Goal: Use online tool/utility: Utilize a website feature to perform a specific function

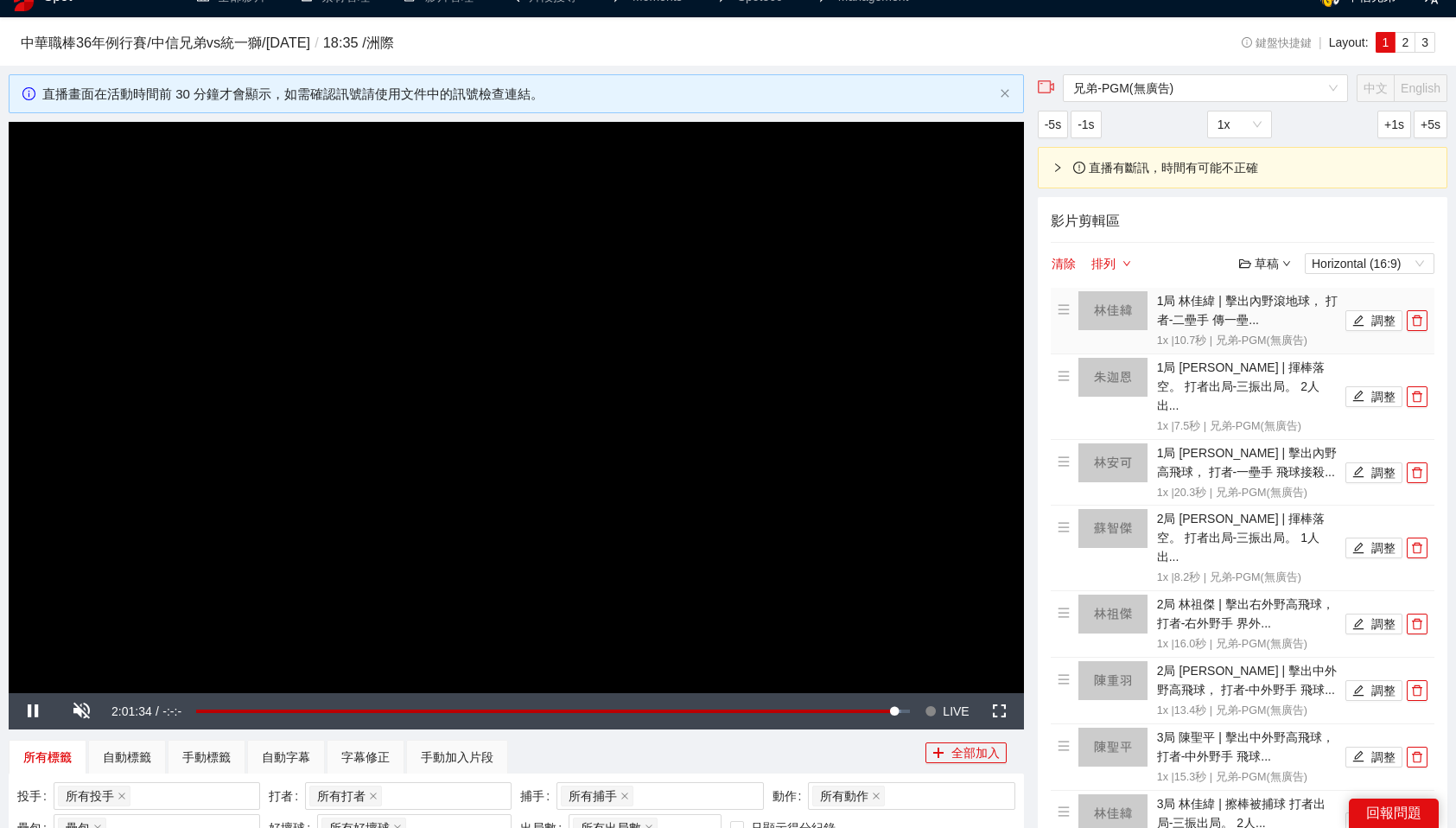
scroll to position [32, 0]
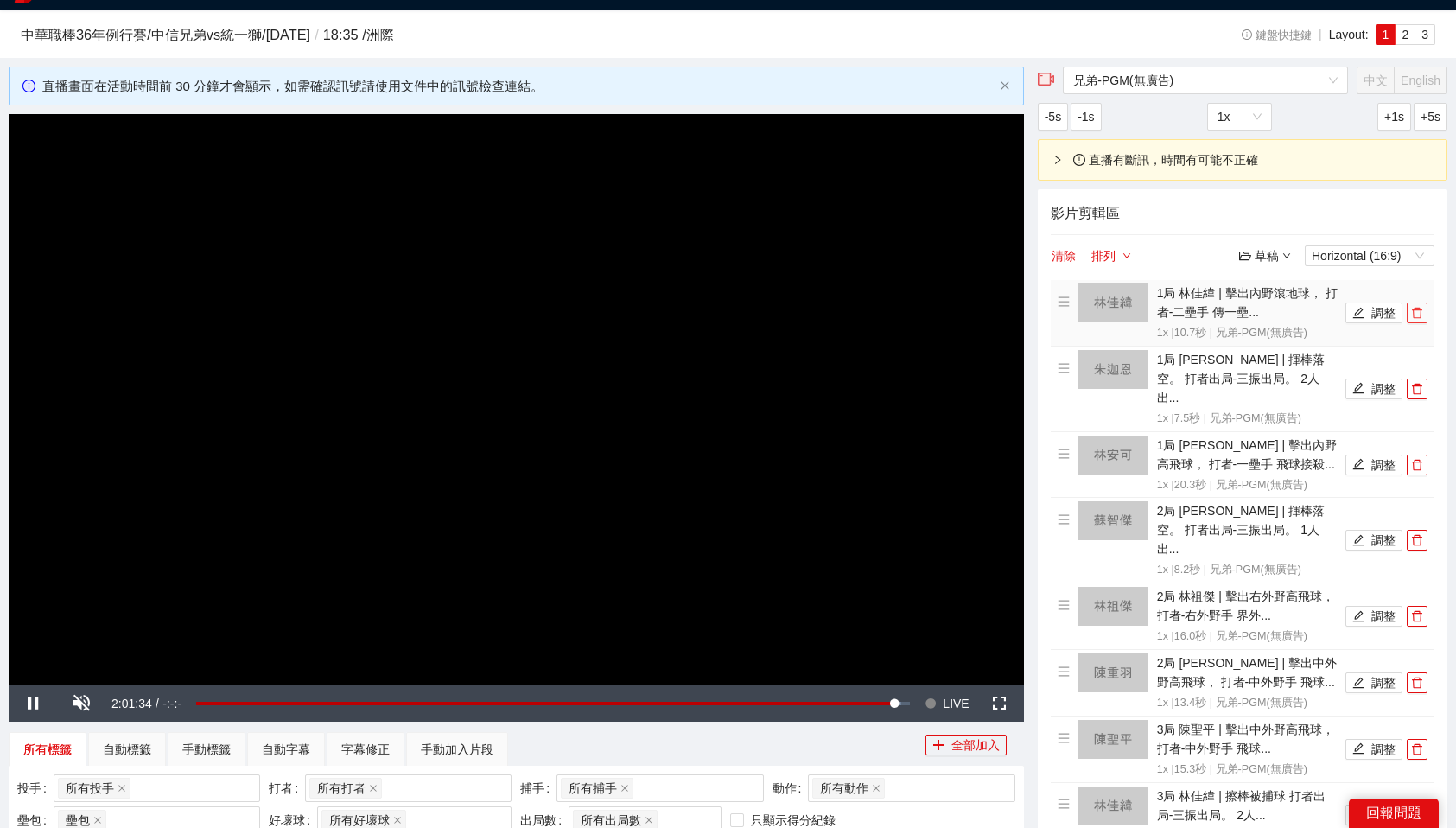
click at [1413, 320] on button "button" at bounding box center [1417, 313] width 21 height 21
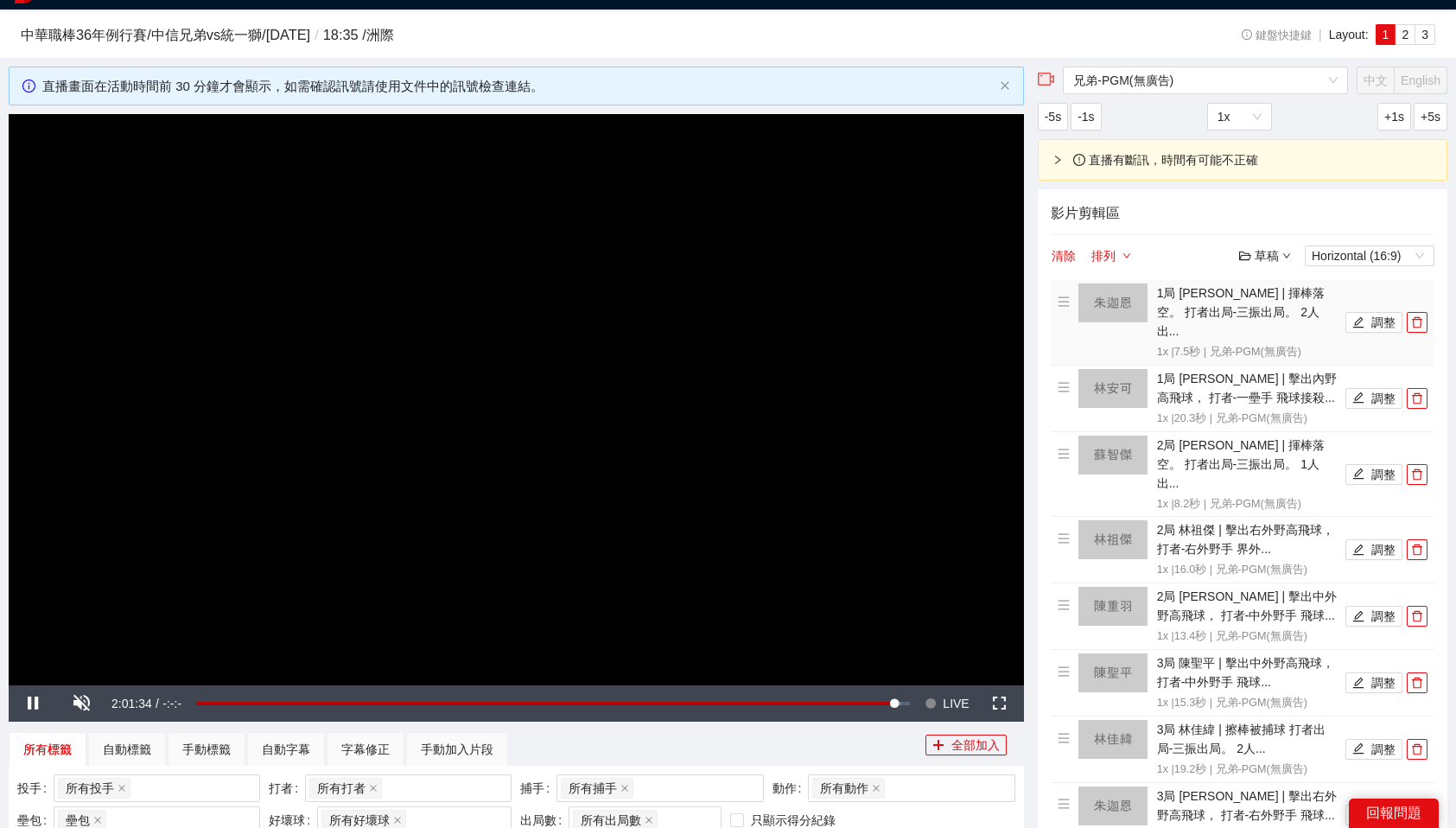
click at [1413, 320] on button "button" at bounding box center [1417, 323] width 21 height 21
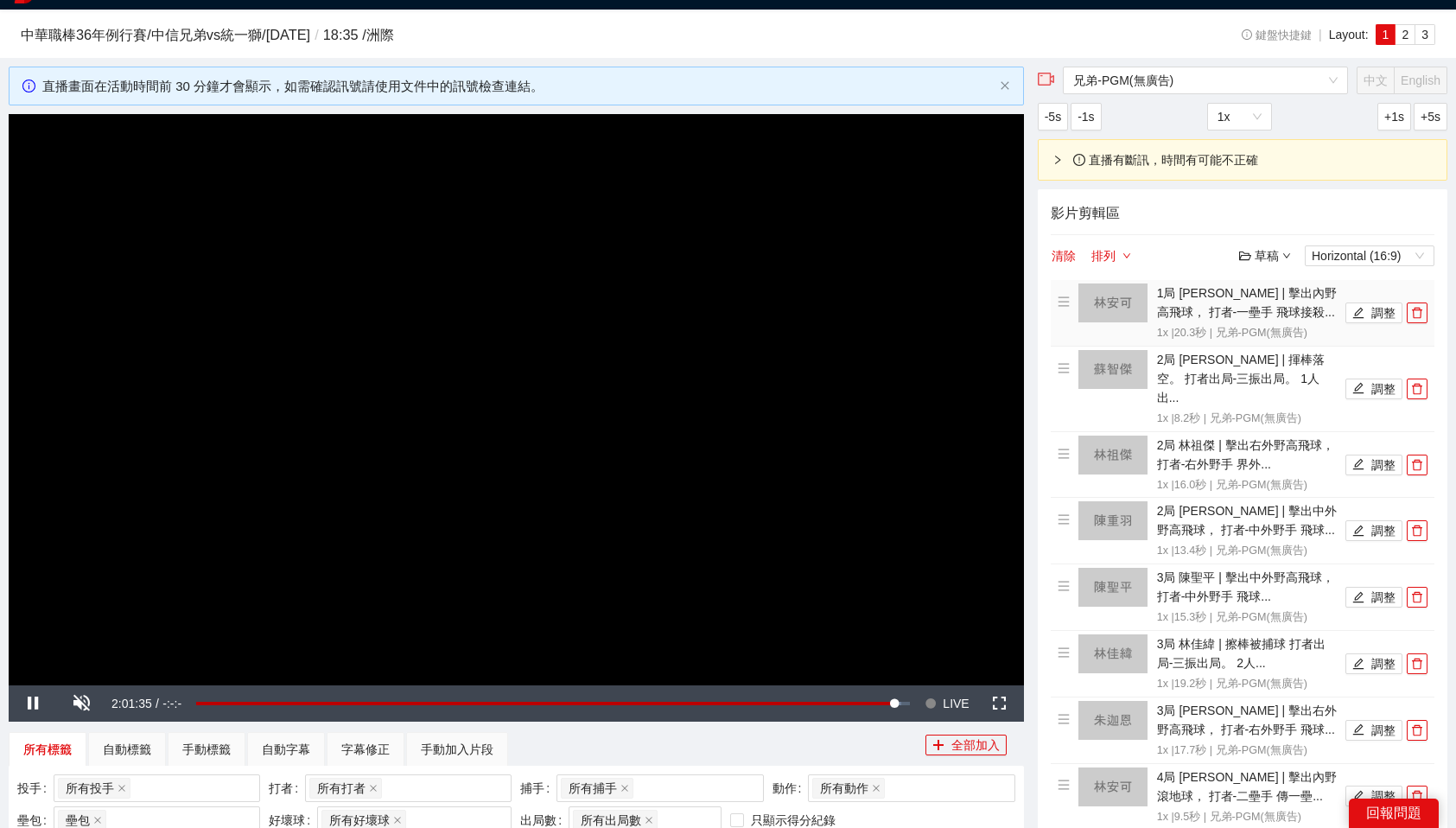
click at [1413, 320] on button "button" at bounding box center [1417, 313] width 21 height 21
click at [1413, 378] on button "button" at bounding box center [1417, 389] width 21 height 21
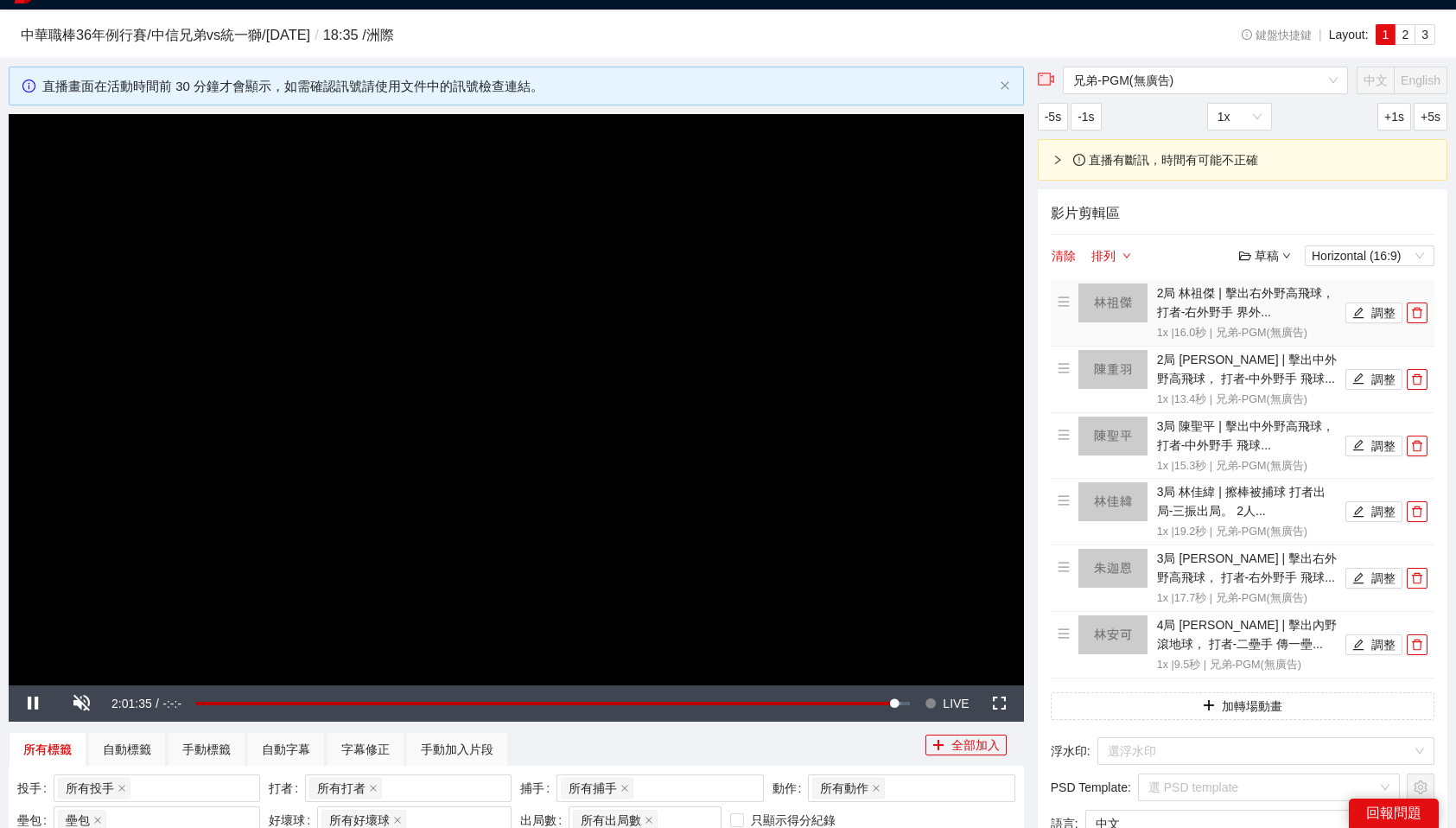
click at [1413, 320] on button "button" at bounding box center [1417, 313] width 21 height 21
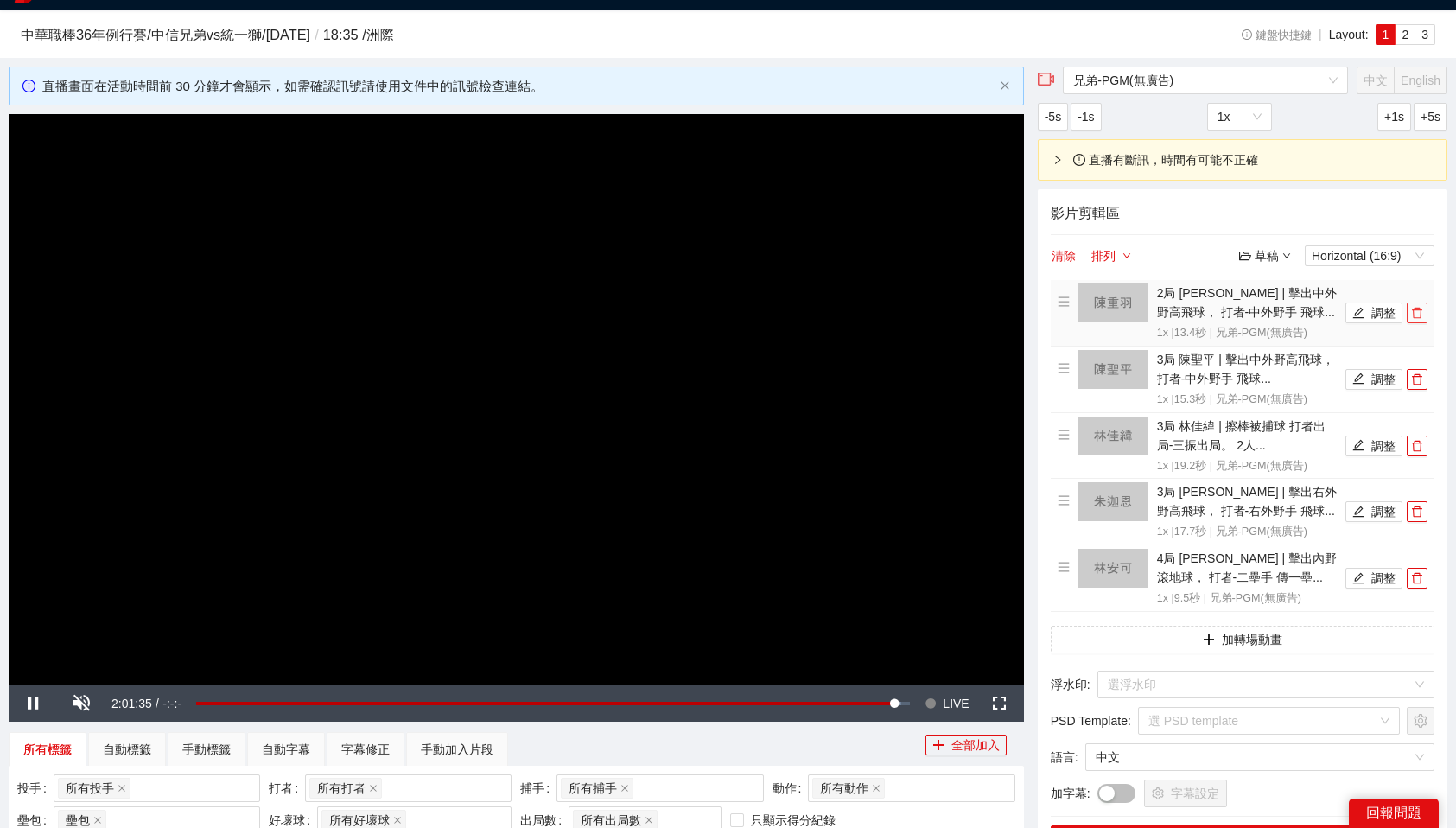
click at [1413, 320] on button "button" at bounding box center [1417, 313] width 21 height 21
click at [1413, 369] on button "button" at bounding box center [1417, 379] width 21 height 21
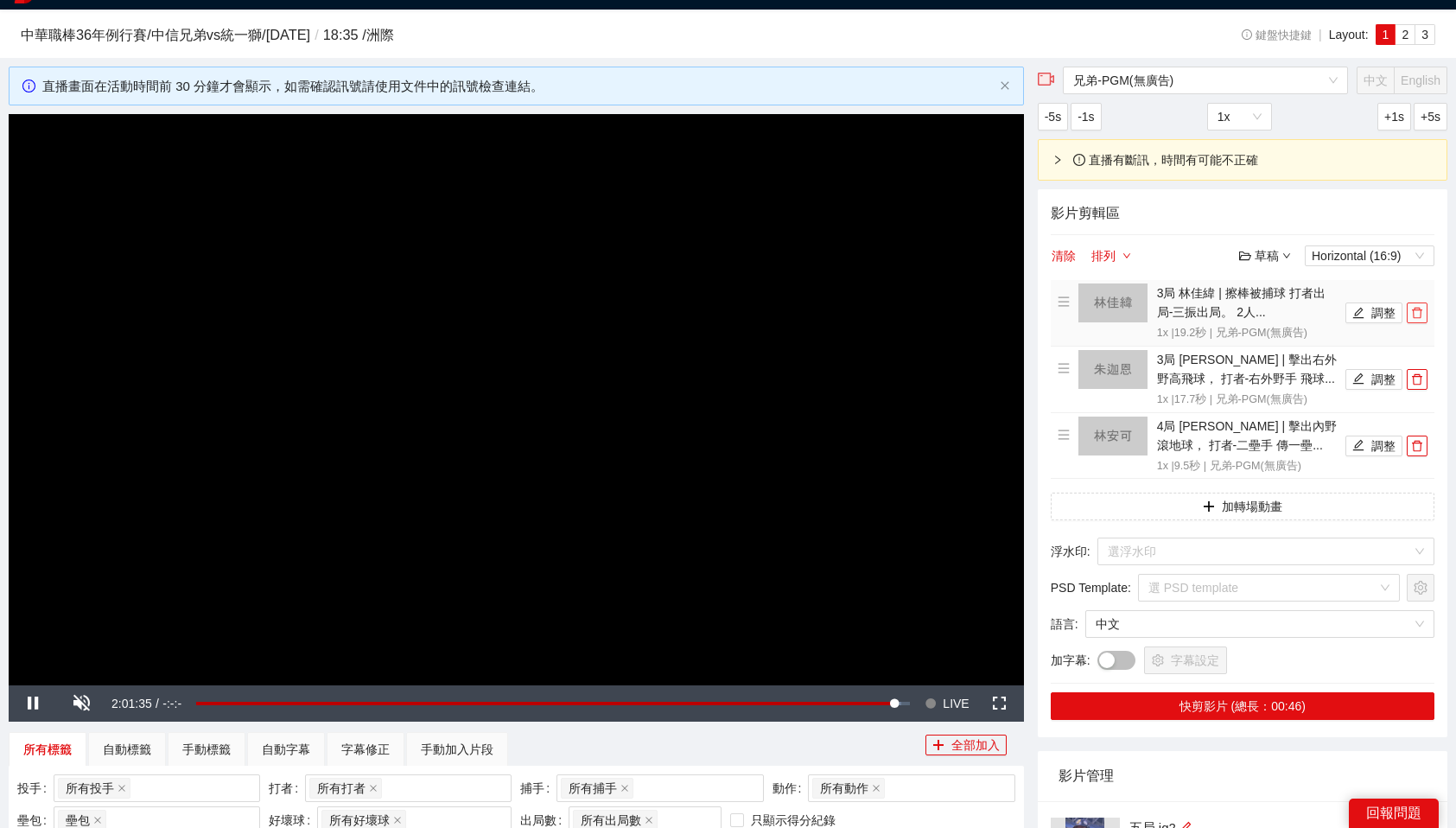
click at [1413, 320] on button "button" at bounding box center [1417, 313] width 21 height 21
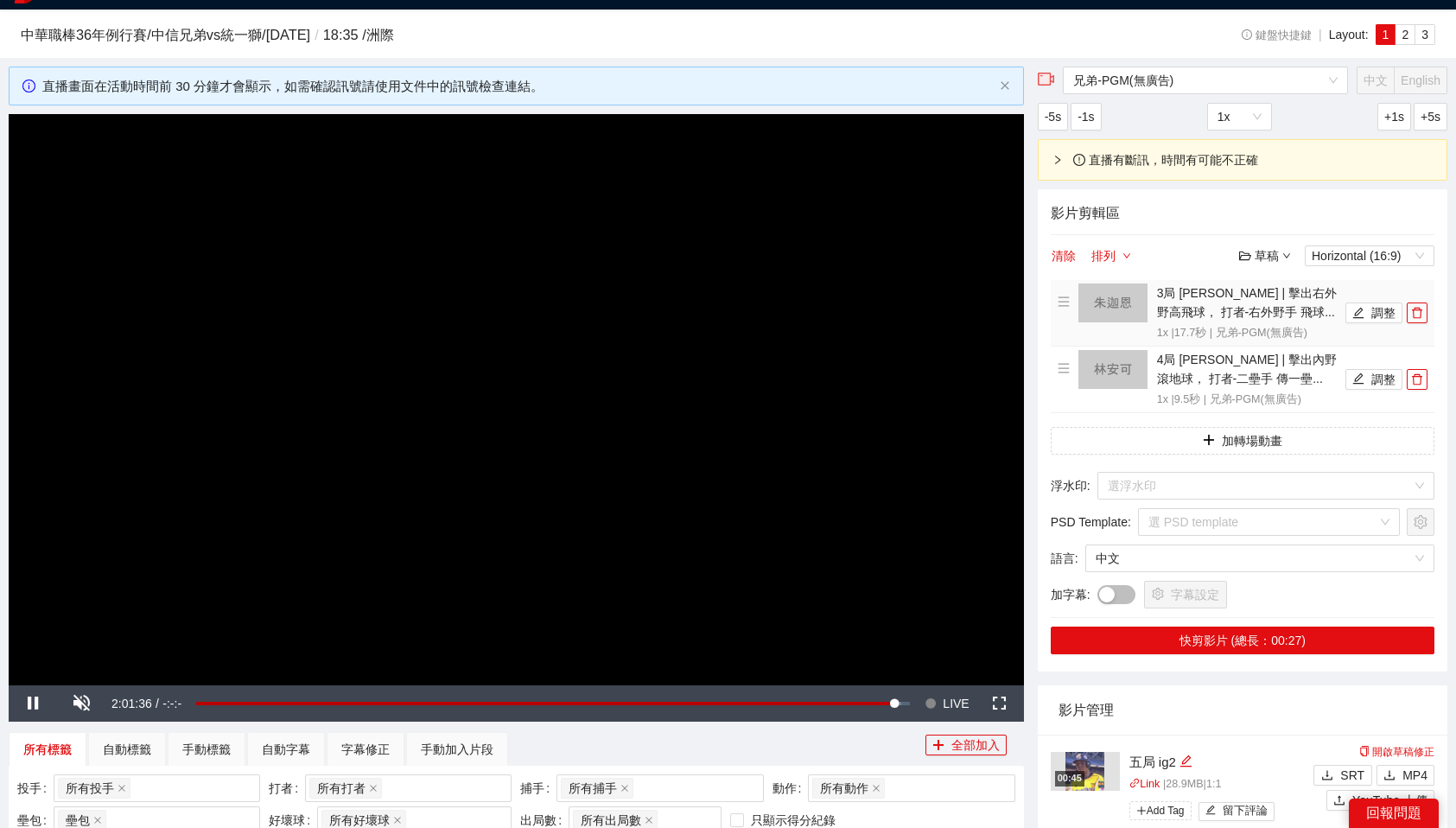
click at [1413, 320] on button "button" at bounding box center [1417, 313] width 21 height 21
click at [1413, 369] on button "button" at bounding box center [1417, 379] width 21 height 21
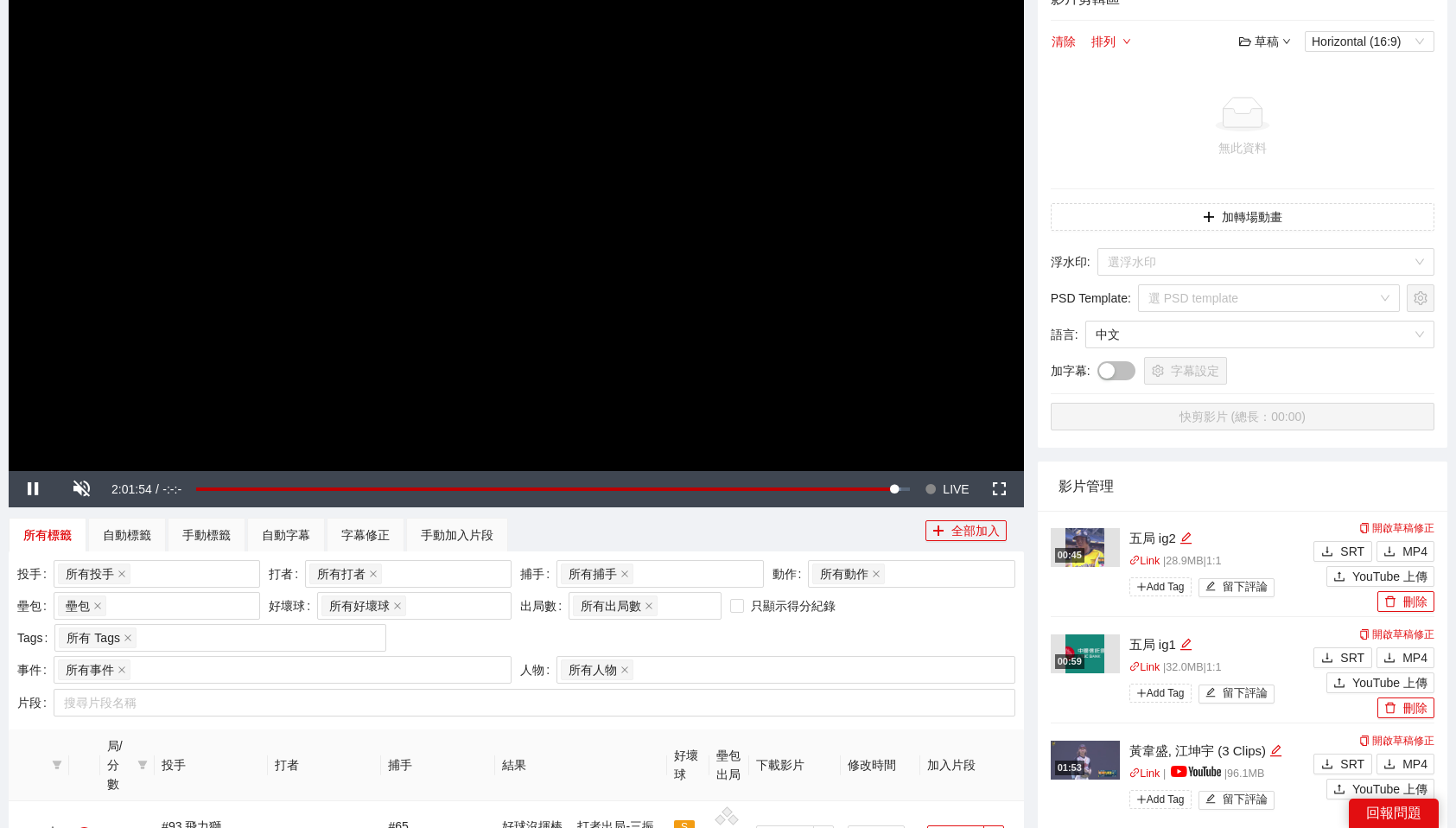
scroll to position [0, 0]
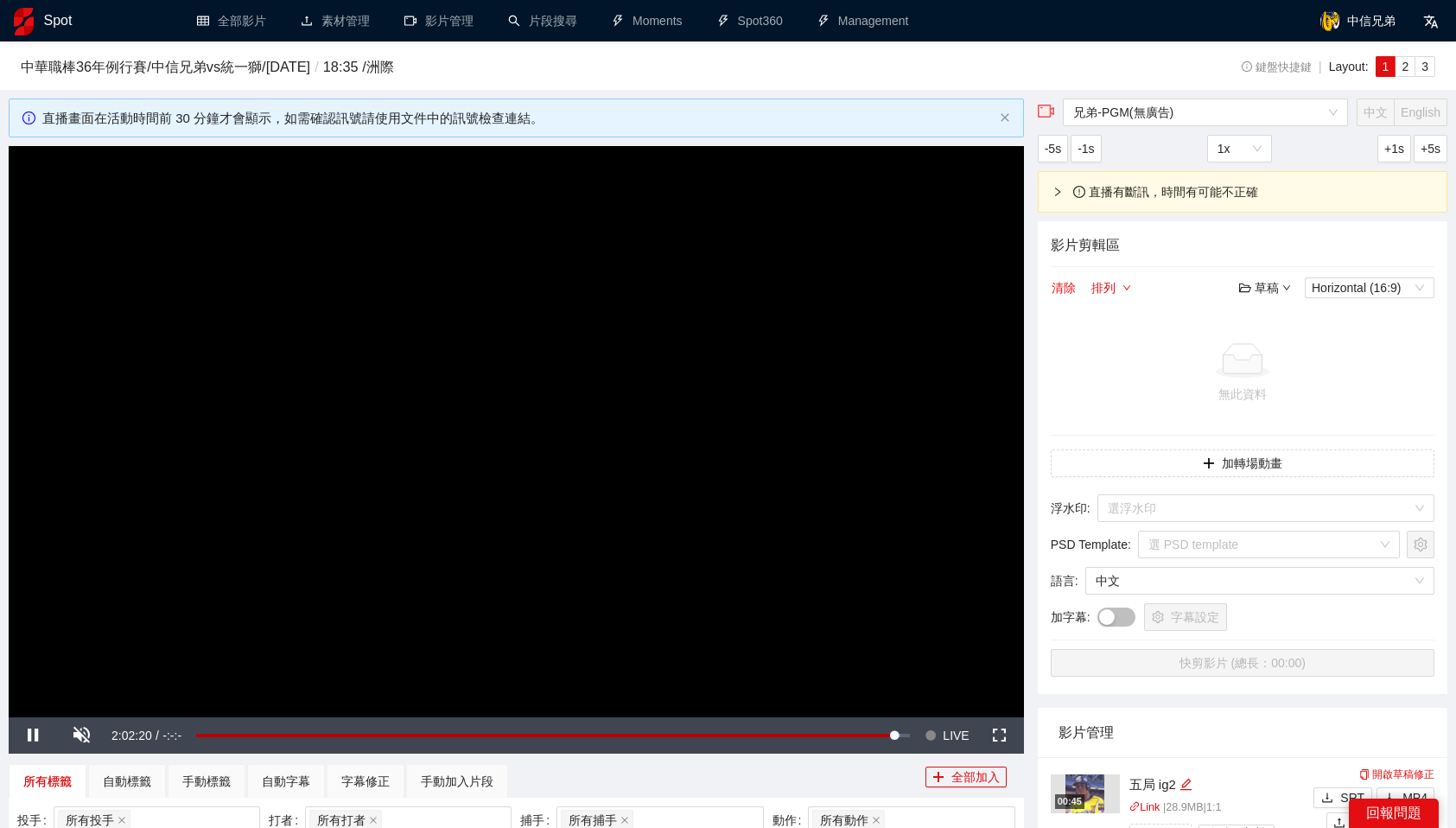
click at [951, 737] on span "LIVE" at bounding box center [956, 736] width 26 height 37
click at [925, 72] on h3 "中華職棒36年例行賽 / 中信兄弟 vs 統一獅 / [DATE] / 18:35 / 洲際" at bounding box center [585, 68] width 1130 height 23
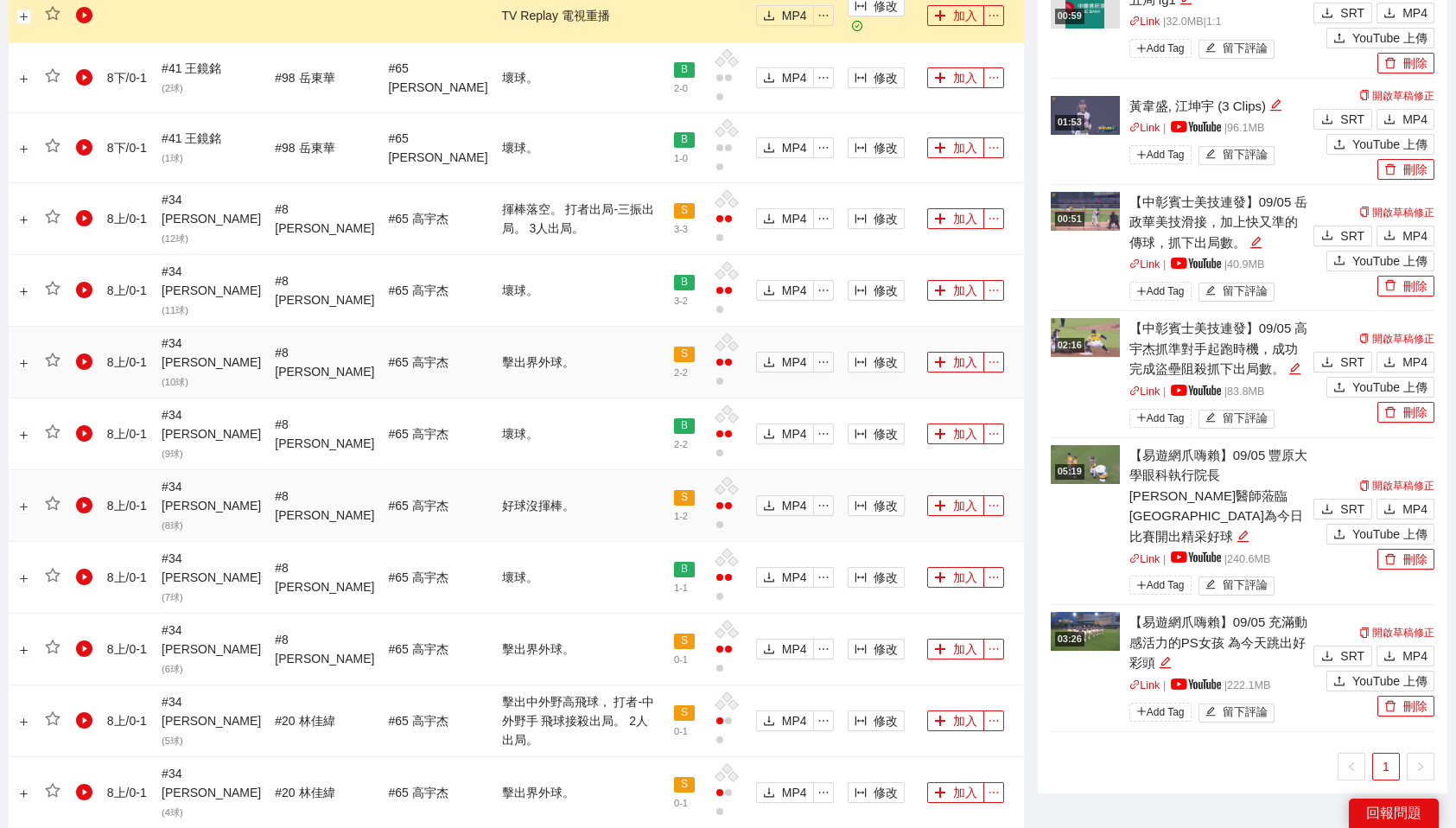
scroll to position [1078, 0]
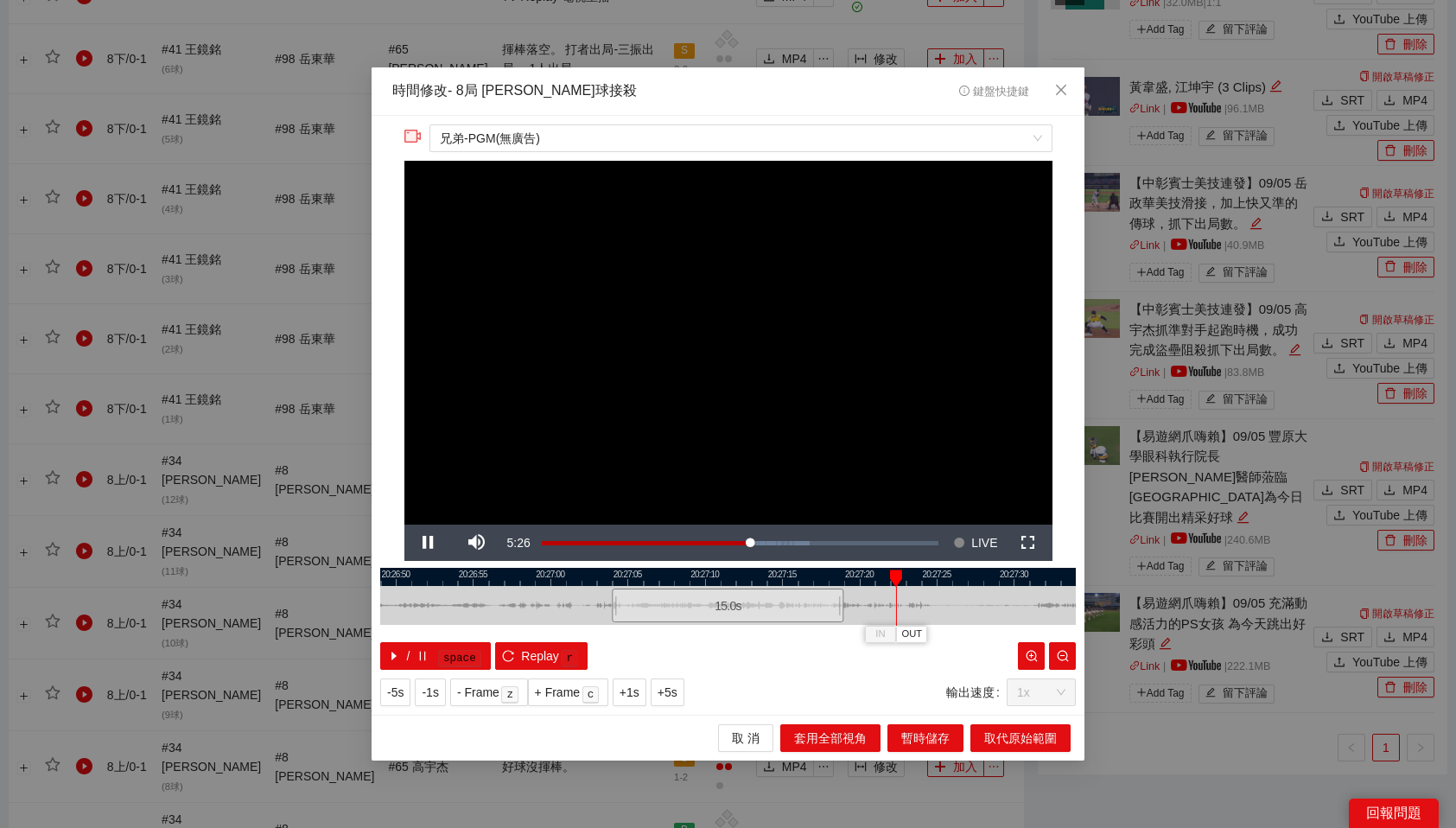
click at [658, 581] on div at bounding box center [728, 577] width 696 height 18
drag, startPoint x: 720, startPoint y: 611, endPoint x: 672, endPoint y: 611, distance: 48.0
click at [672, 611] on div "15.0 s" at bounding box center [678, 606] width 231 height 34
click at [586, 580] on div at bounding box center [728, 577] width 696 height 18
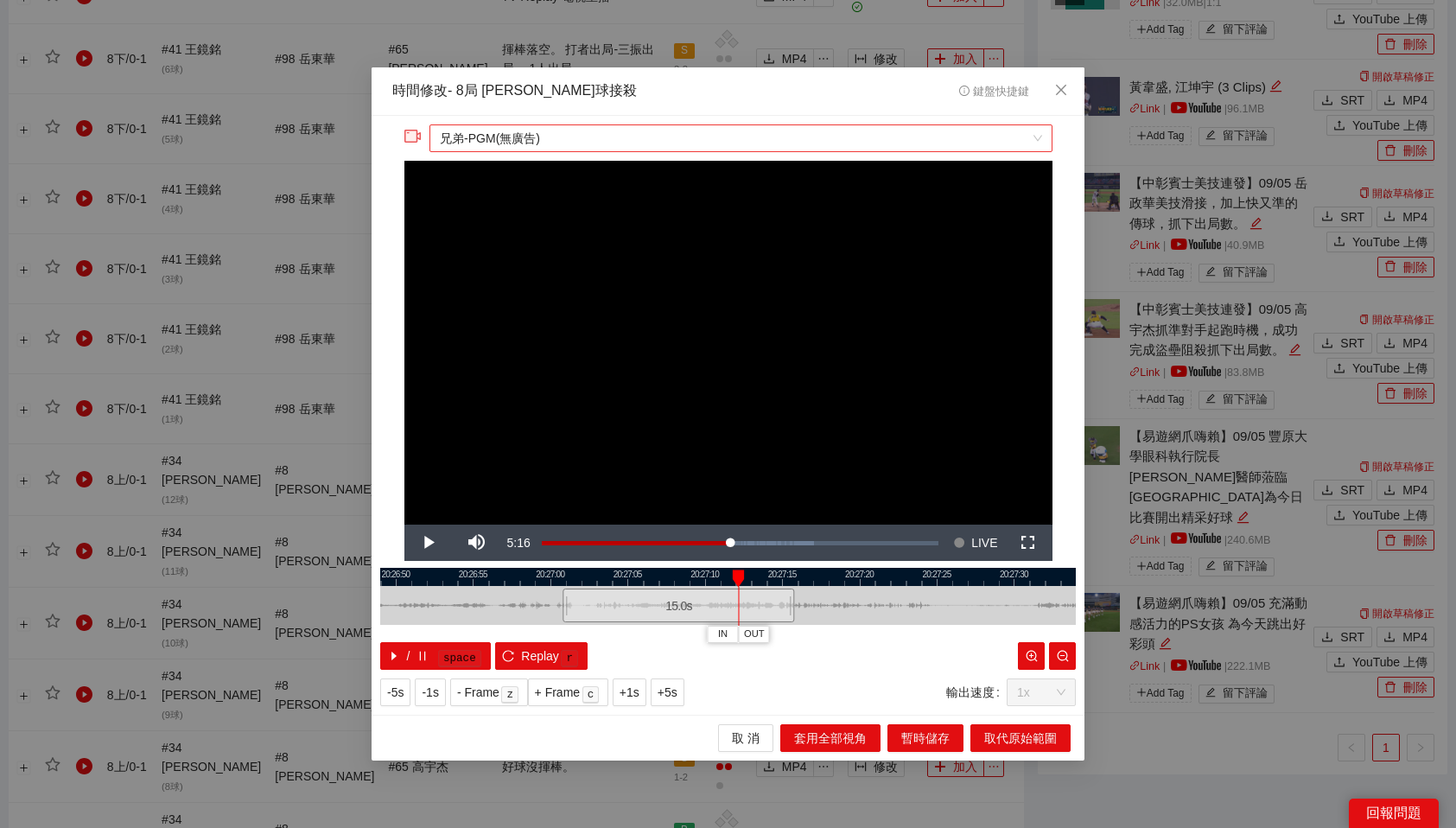
click at [732, 133] on span "兄弟-PGM(無廣告)" at bounding box center [740, 138] width 601 height 26
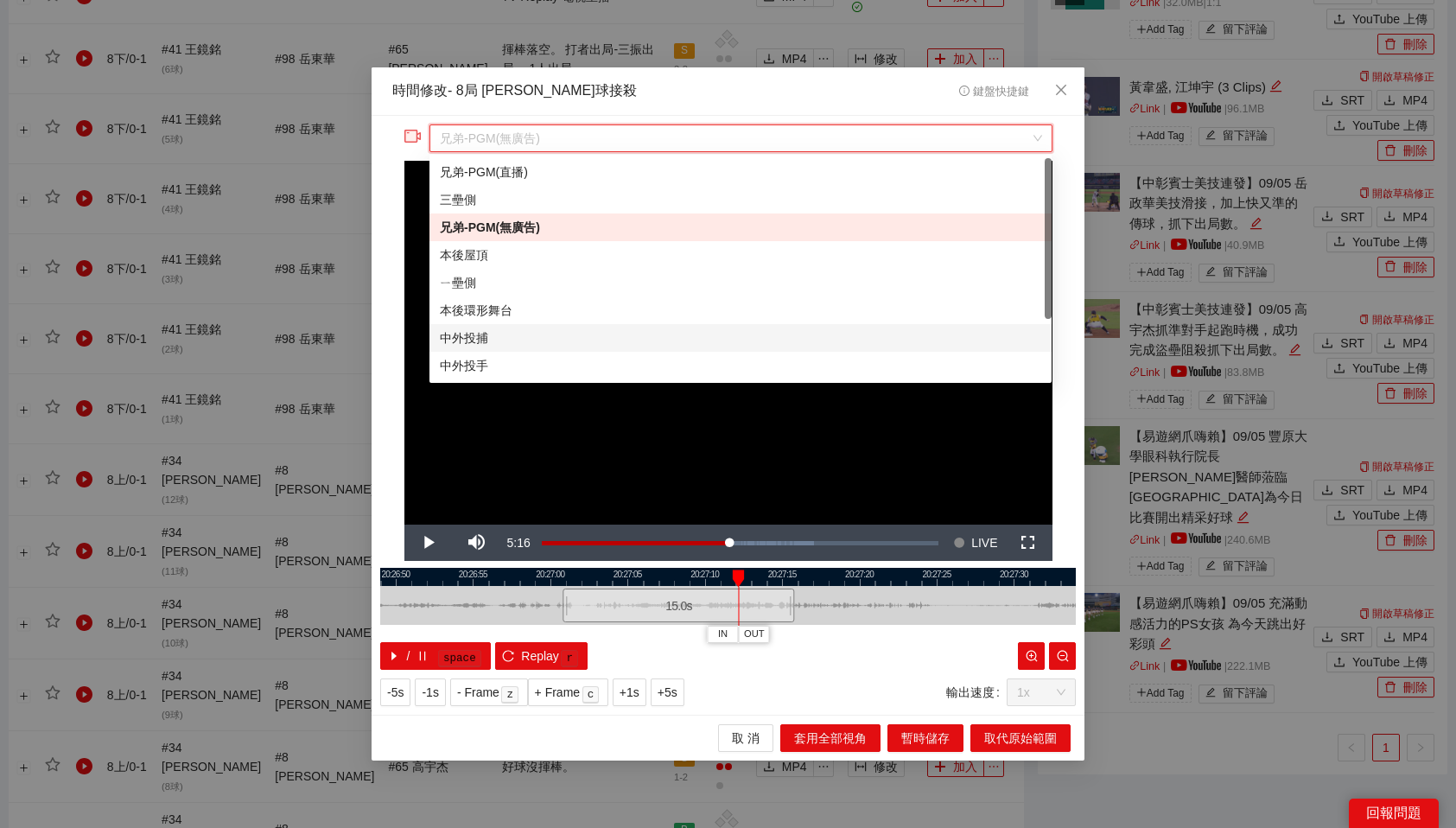
click at [555, 346] on div "中外投捕" at bounding box center [740, 338] width 601 height 19
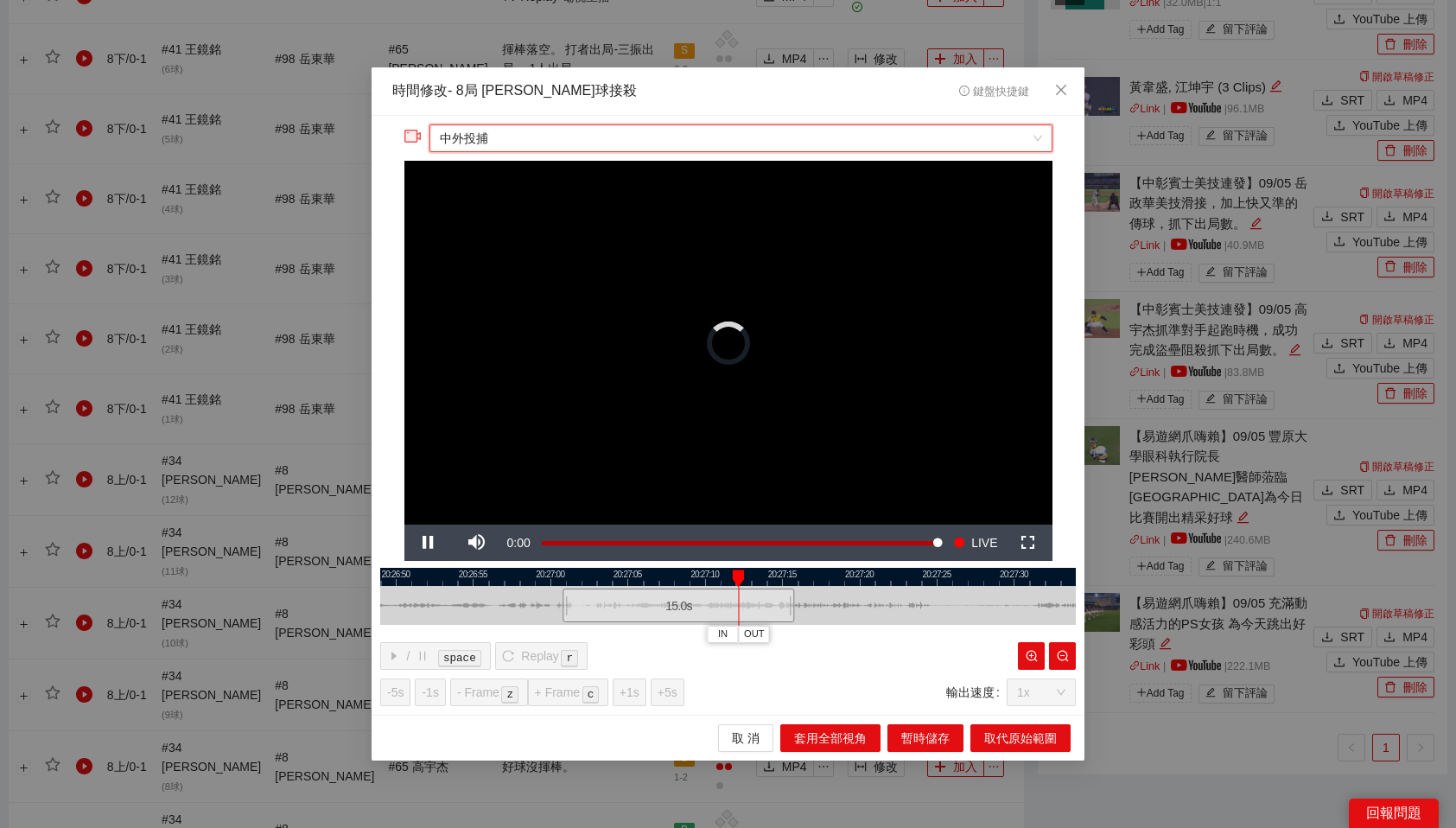
click at [567, 566] on div "**********" at bounding box center [728, 416] width 713 height 600
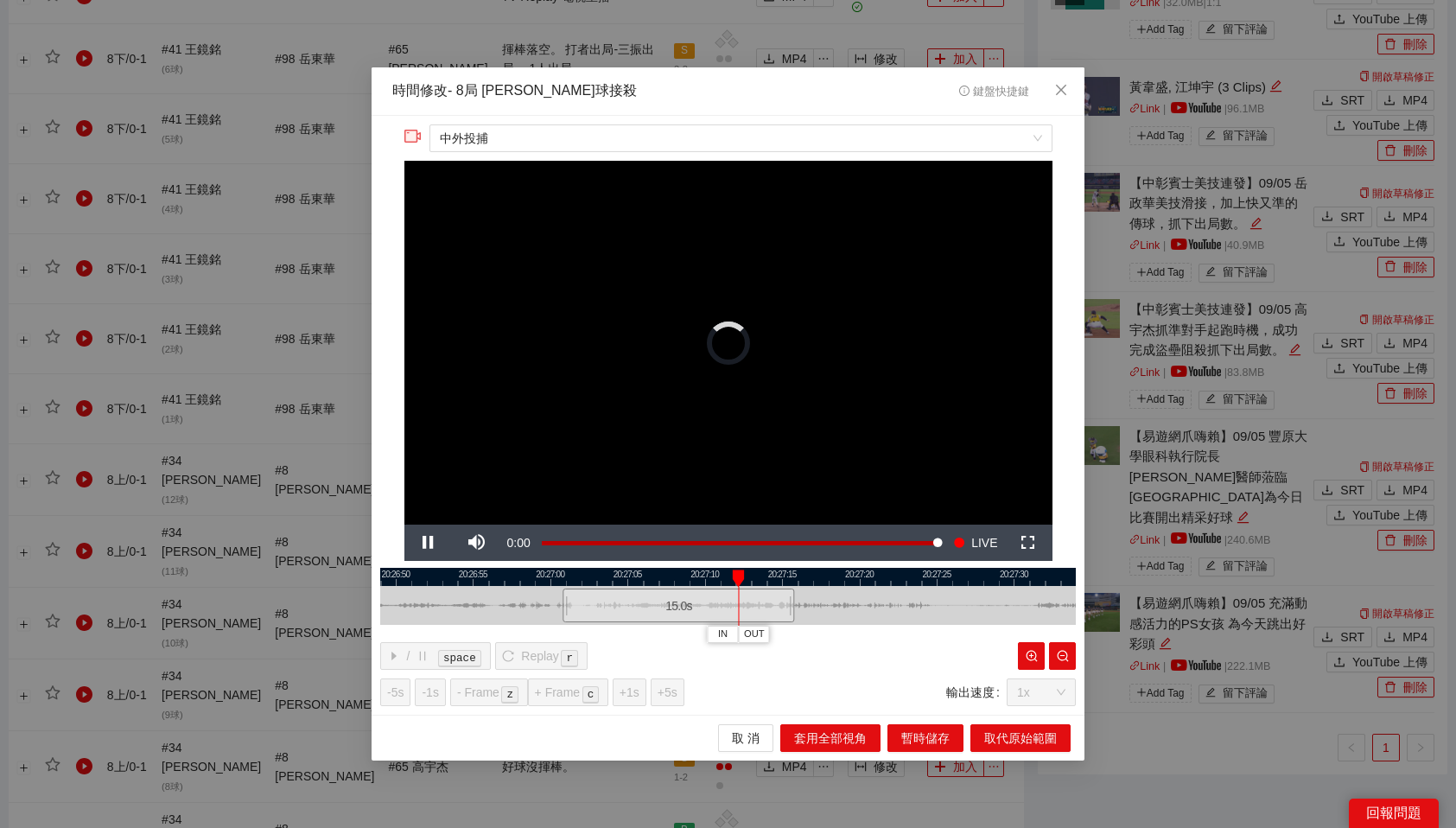
click at [570, 572] on div at bounding box center [728, 577] width 696 height 18
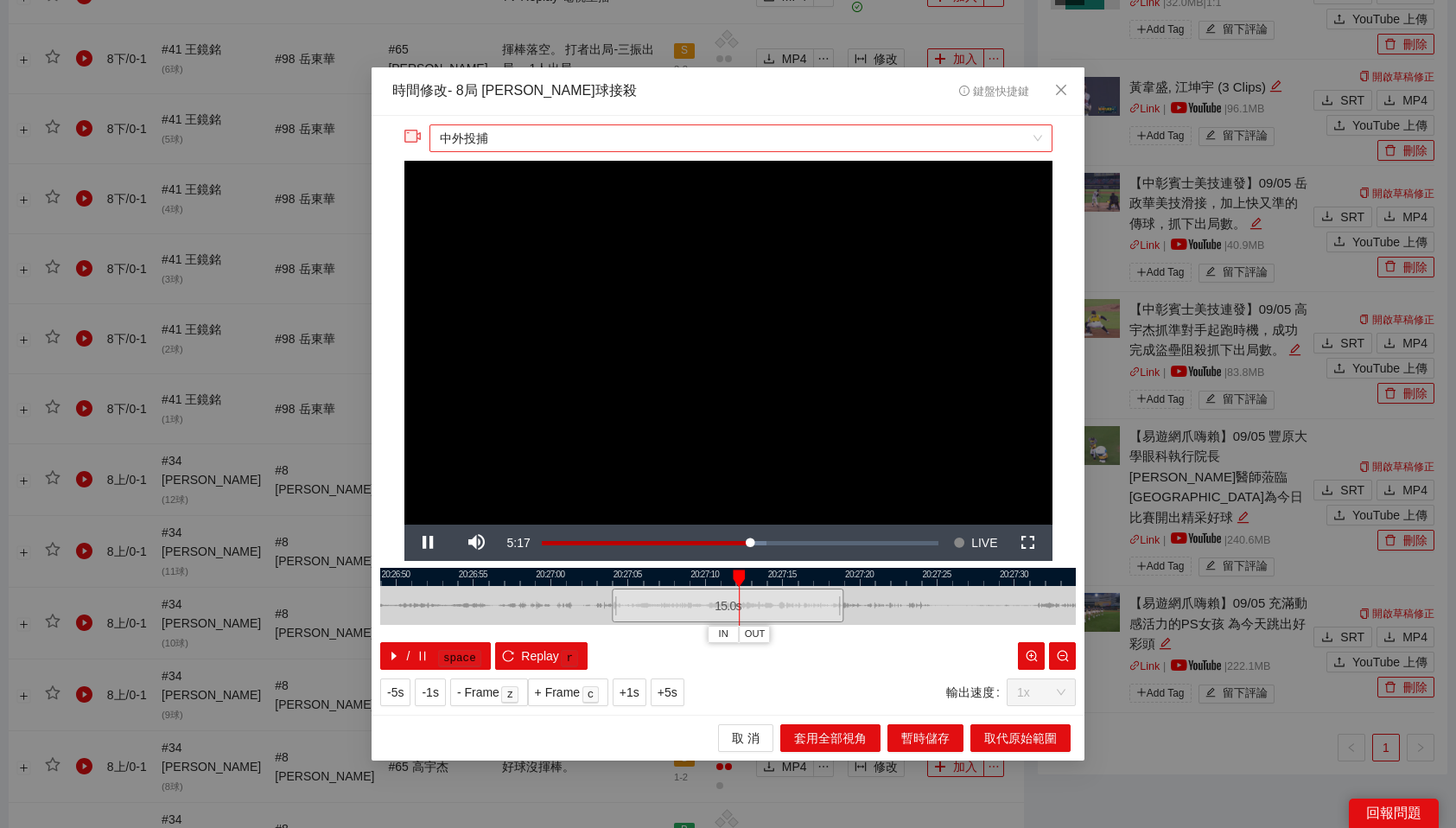
click at [731, 132] on span "中外投捕" at bounding box center [740, 138] width 601 height 26
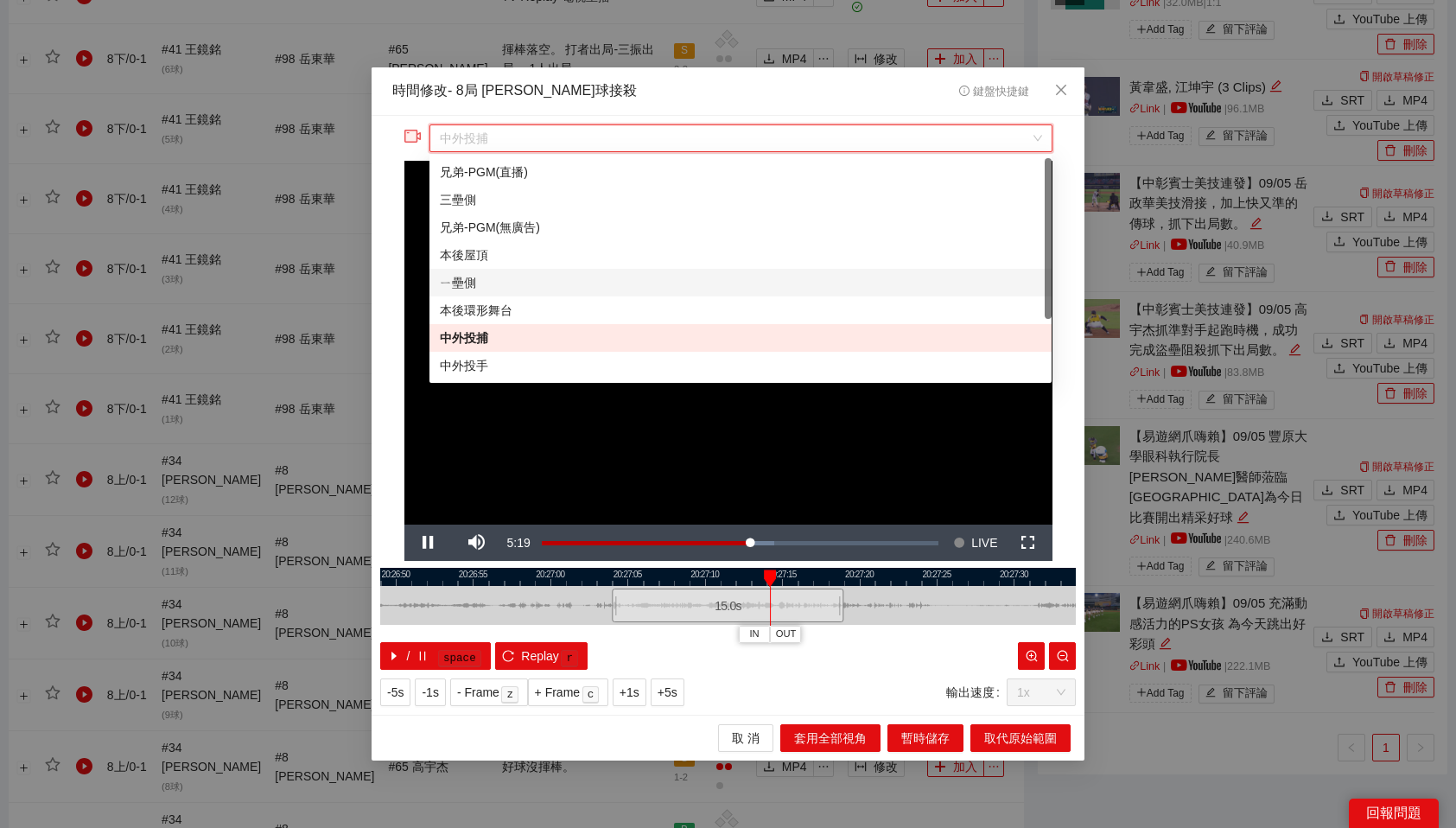
click at [580, 271] on div "ㄧ壘側" at bounding box center [740, 282] width 622 height 27
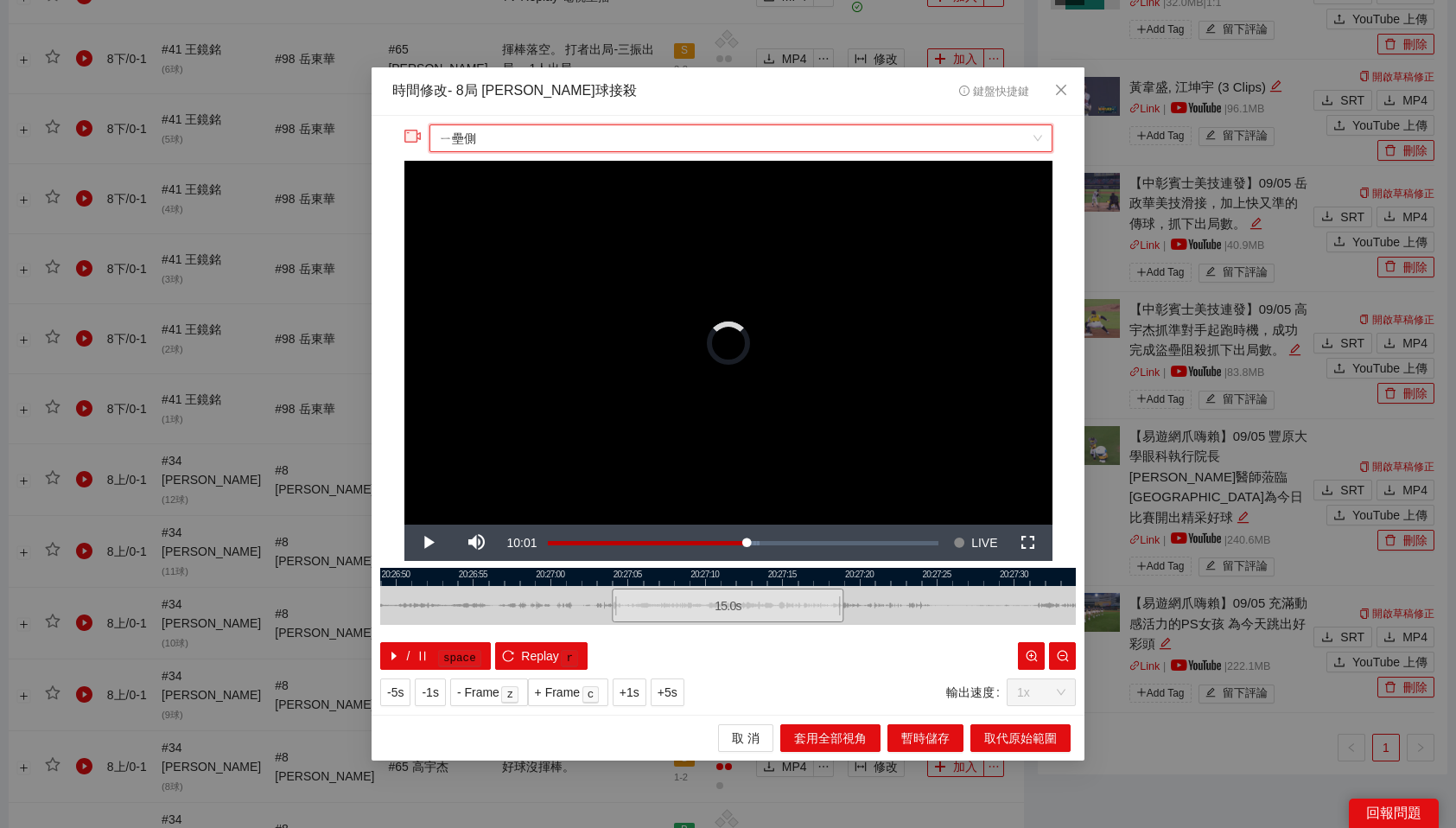
click at [631, 579] on div at bounding box center [728, 577] width 696 height 18
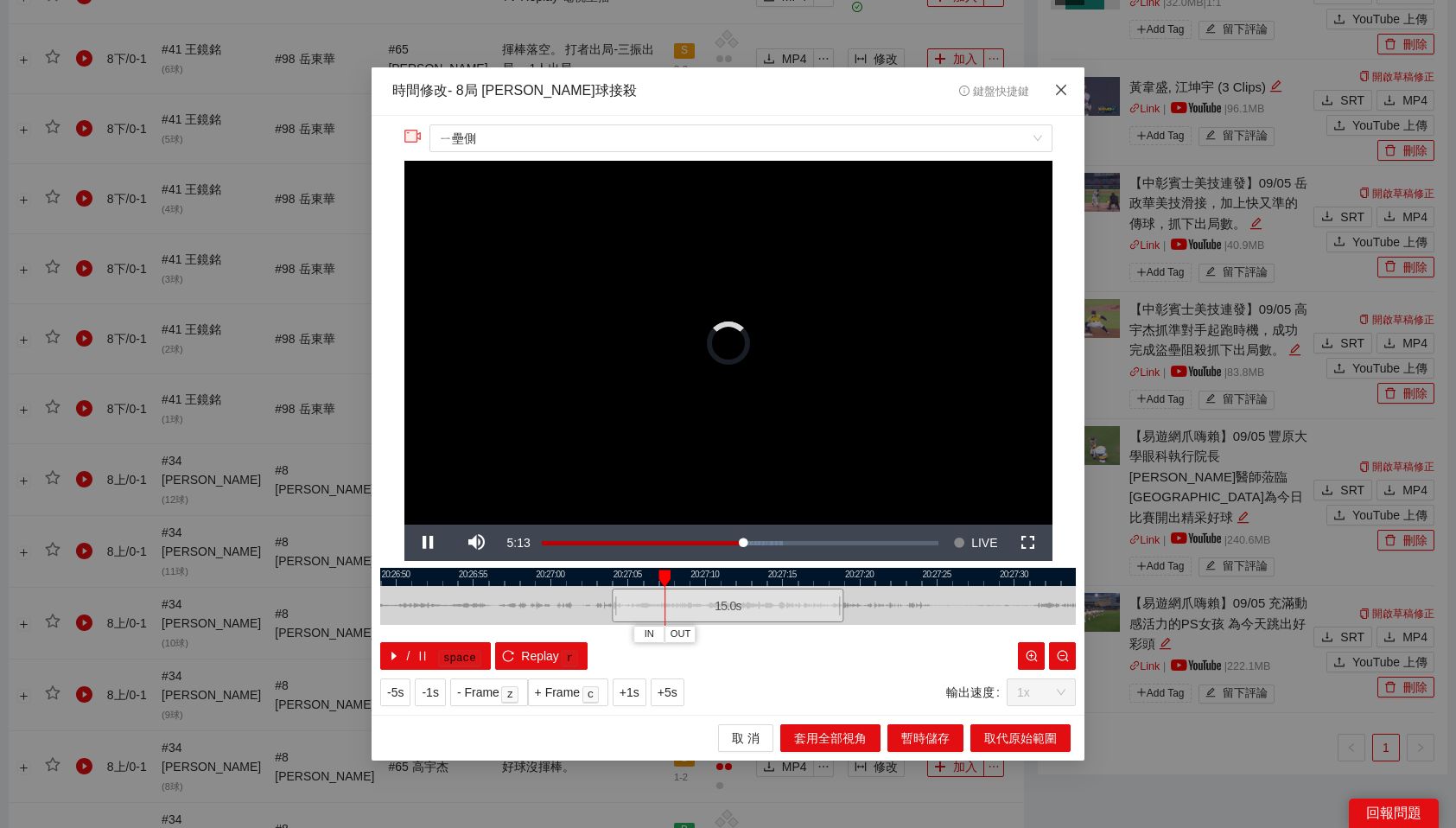
click at [1062, 85] on icon "close" at bounding box center [1061, 89] width 14 height 14
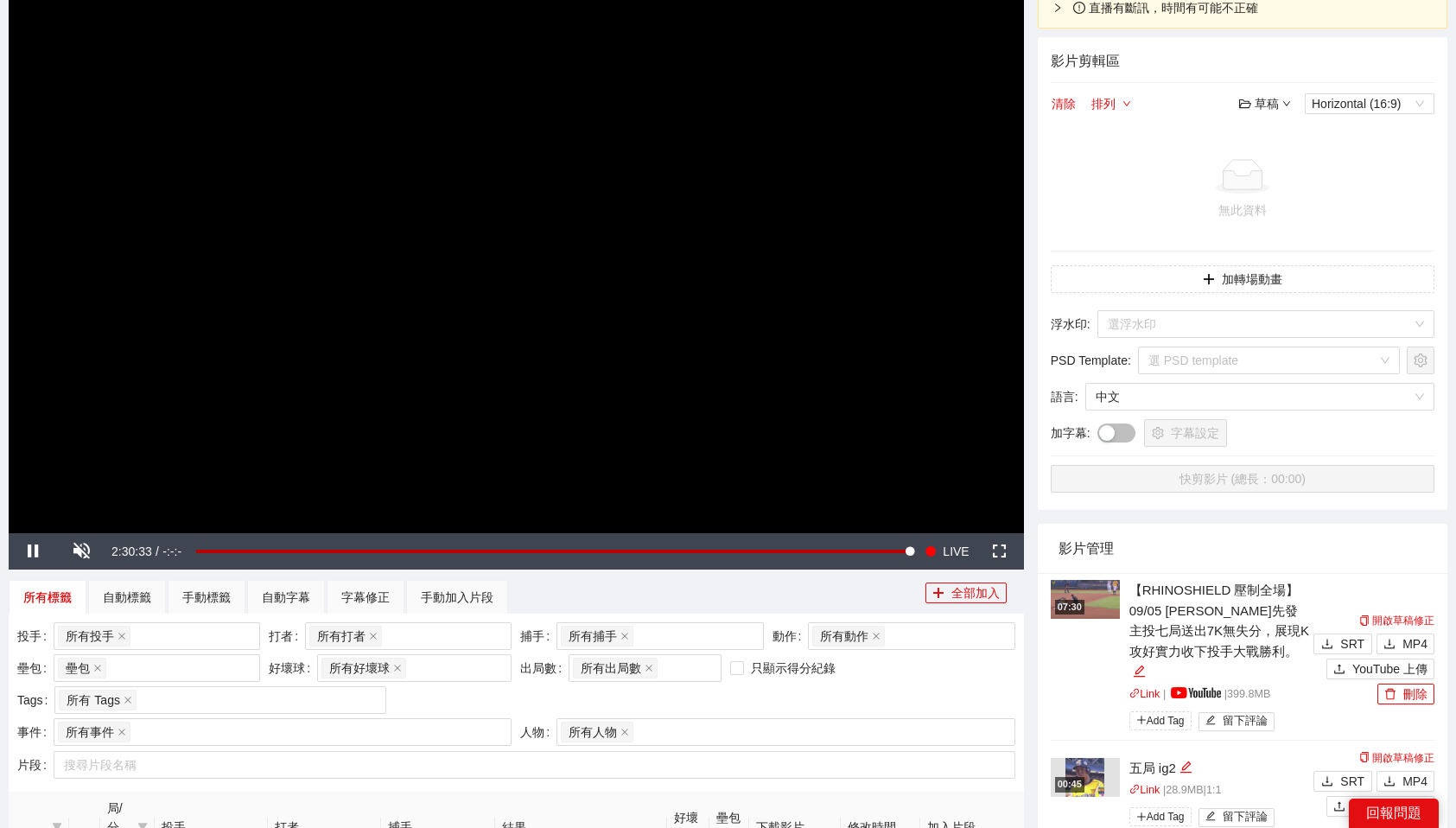
scroll to position [0, 0]
